Goal: Task Accomplishment & Management: Use online tool/utility

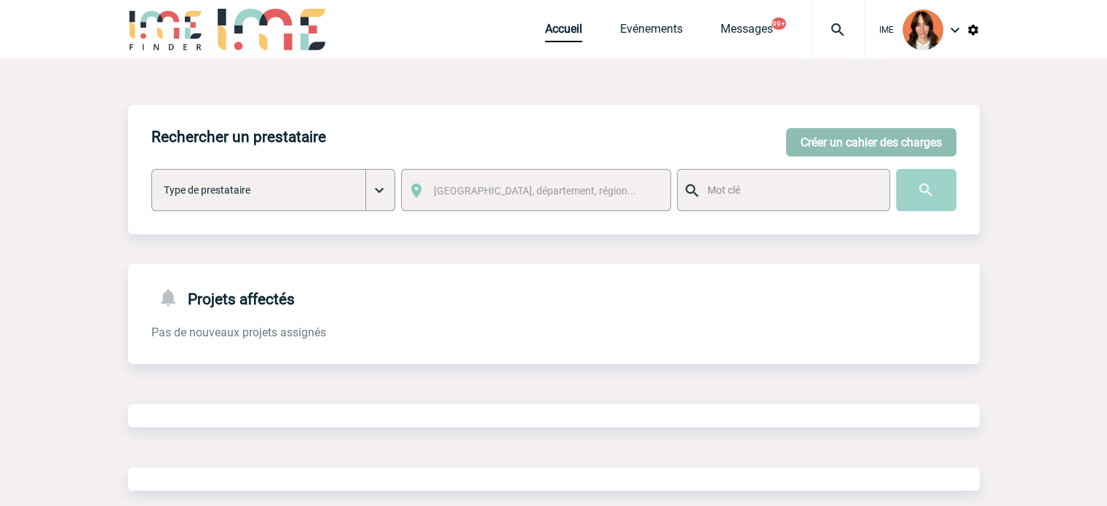
click at [897, 145] on button "Créer un cahier des charges" at bounding box center [871, 142] width 170 height 28
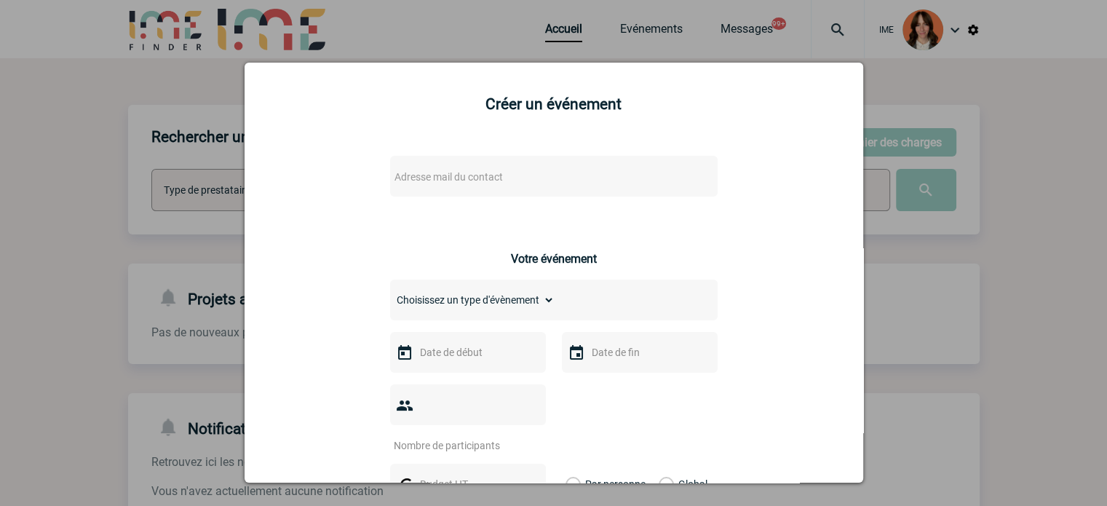
click at [477, 181] on span "Adresse mail du contact" at bounding box center [449, 177] width 108 height 12
click at [127, 253] on div at bounding box center [553, 253] width 1107 height 506
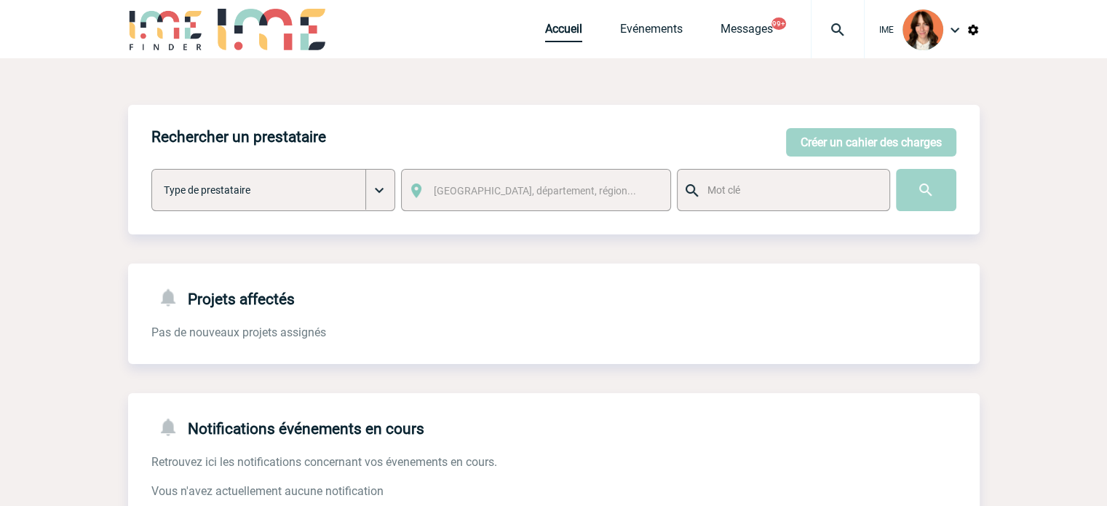
drag, startPoint x: 544, startPoint y: 30, endPoint x: 570, endPoint y: 45, distance: 29.7
click at [545, 30] on link "Accueil" at bounding box center [563, 32] width 37 height 20
